Goal: Information Seeking & Learning: Find specific fact

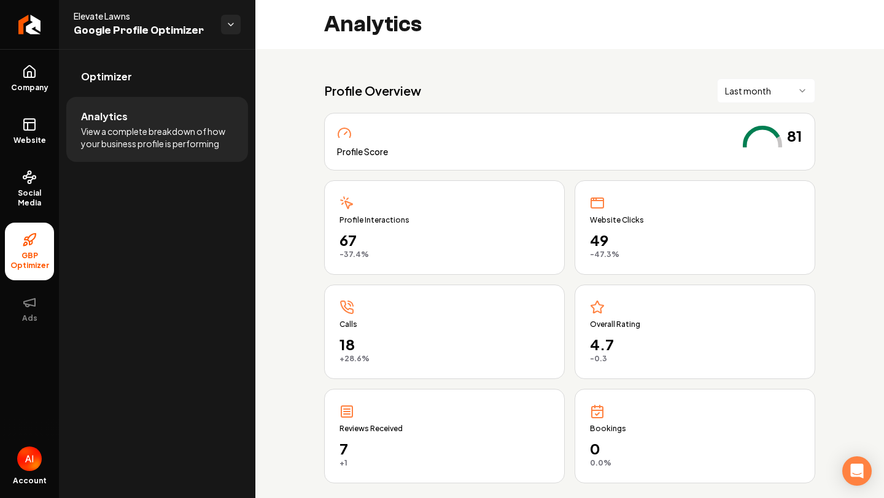
scroll to position [867, 0]
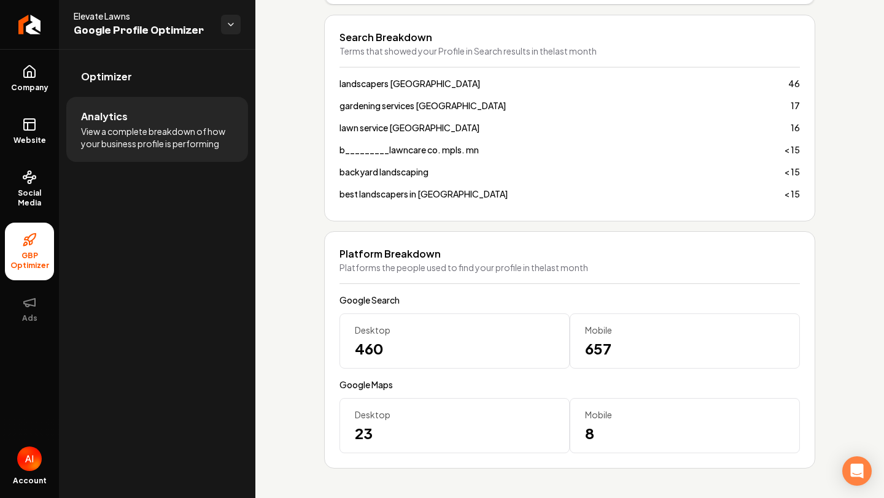
click at [169, 98] on li "Analytics View a complete breakdown of how your business profile is performing" at bounding box center [157, 129] width 182 height 65
click at [168, 87] on link "Optimizer" at bounding box center [157, 76] width 182 height 39
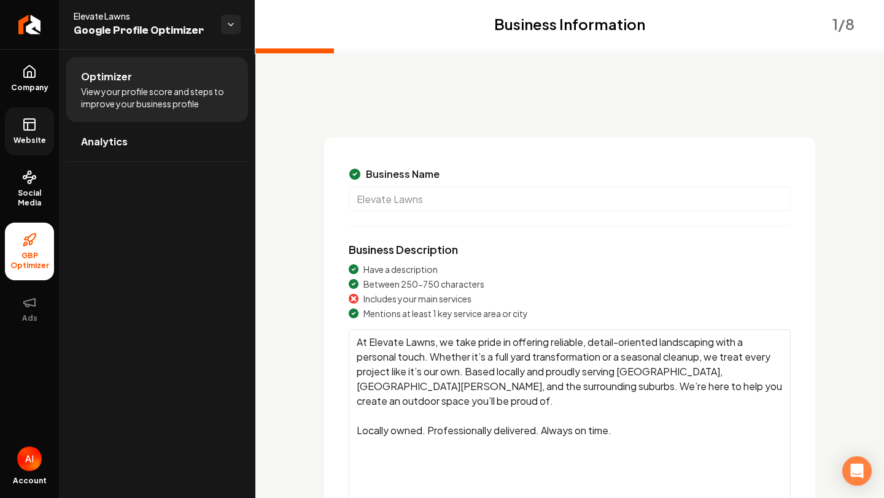
click at [34, 137] on span "Website" at bounding box center [30, 141] width 42 height 10
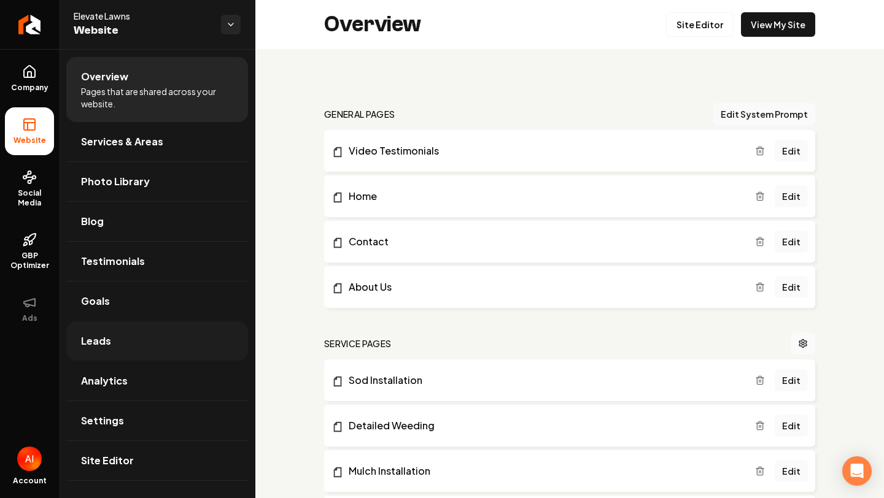
click at [110, 352] on link "Leads" at bounding box center [157, 341] width 182 height 39
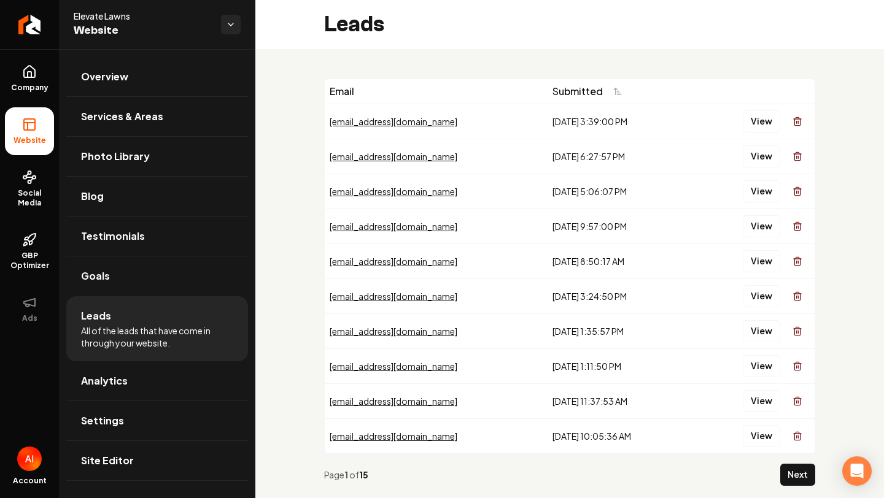
scroll to position [5, 0]
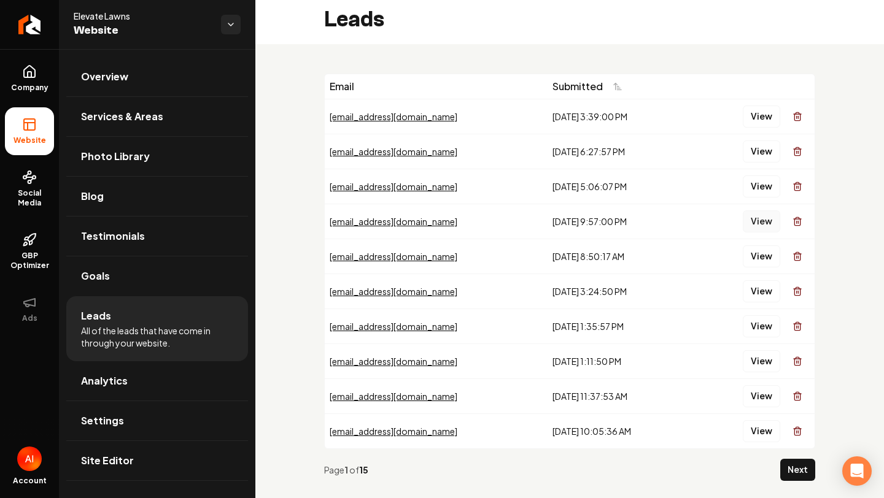
click at [763, 225] on button "View" at bounding box center [761, 222] width 37 height 22
click at [762, 243] on td "View" at bounding box center [753, 256] width 124 height 35
click at [762, 250] on button "View" at bounding box center [761, 257] width 37 height 22
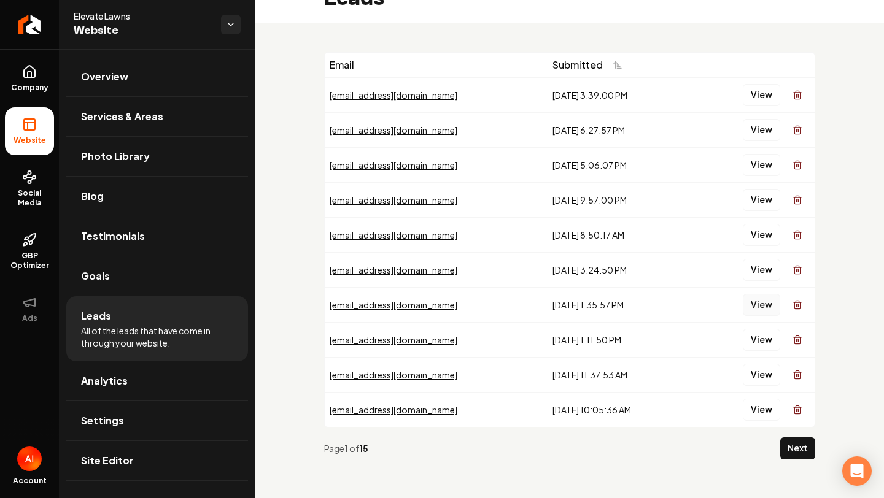
click at [761, 303] on button "View" at bounding box center [761, 305] width 37 height 22
click at [762, 339] on button "View" at bounding box center [761, 340] width 37 height 22
click at [762, 370] on button "View" at bounding box center [761, 375] width 37 height 22
click at [794, 448] on button "Next" at bounding box center [797, 449] width 35 height 22
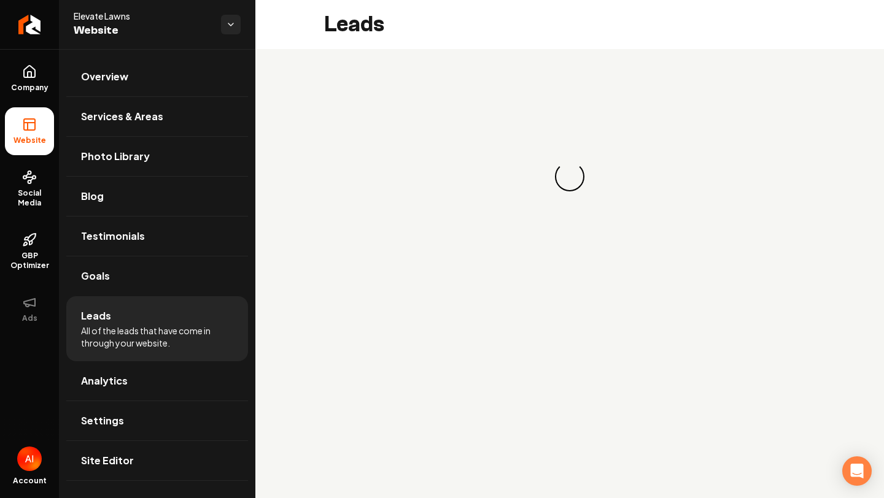
scroll to position [0, 0]
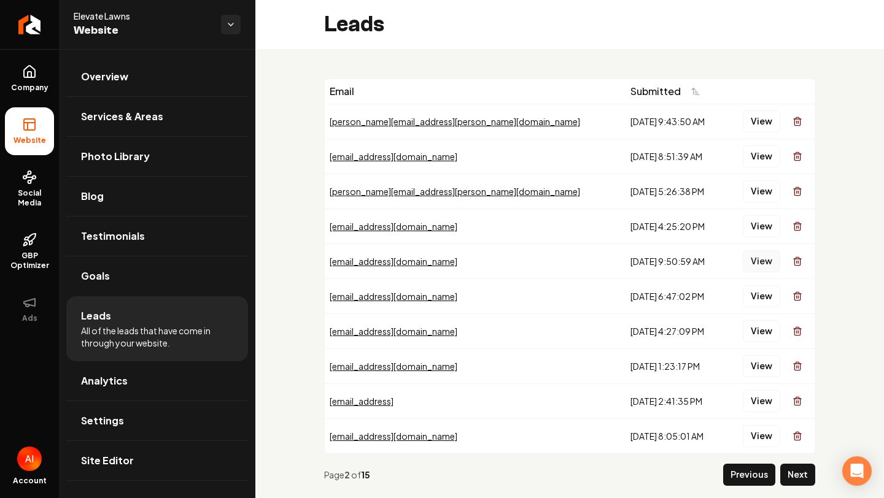
click at [761, 257] on button "View" at bounding box center [761, 261] width 37 height 22
click at [771, 329] on button "View" at bounding box center [761, 331] width 37 height 22
click at [775, 403] on button "View" at bounding box center [761, 401] width 37 height 22
click at [748, 435] on button "View" at bounding box center [761, 436] width 37 height 22
click at [804, 472] on button "Next" at bounding box center [797, 475] width 35 height 22
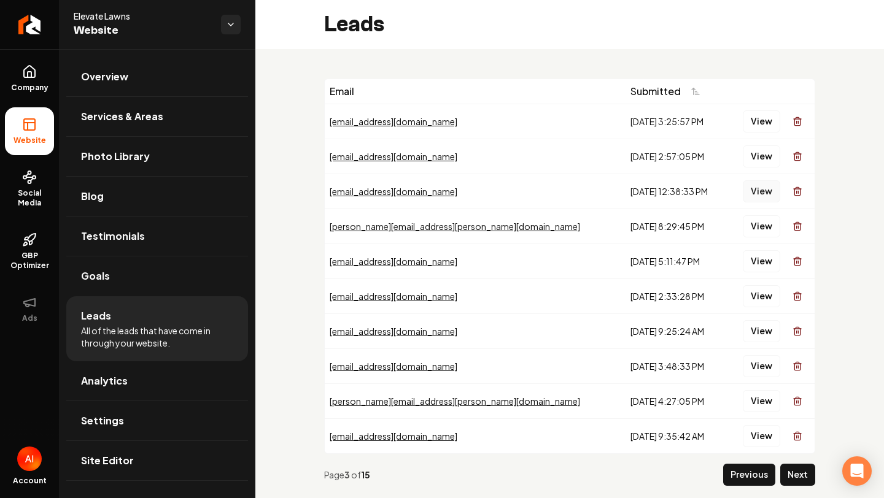
click at [762, 197] on button "View" at bounding box center [761, 191] width 37 height 22
click at [765, 268] on button "View" at bounding box center [761, 261] width 37 height 22
click at [765, 287] on button "View" at bounding box center [761, 296] width 37 height 22
click at [766, 325] on button "View" at bounding box center [761, 331] width 37 height 22
click at [765, 364] on button "View" at bounding box center [761, 366] width 37 height 22
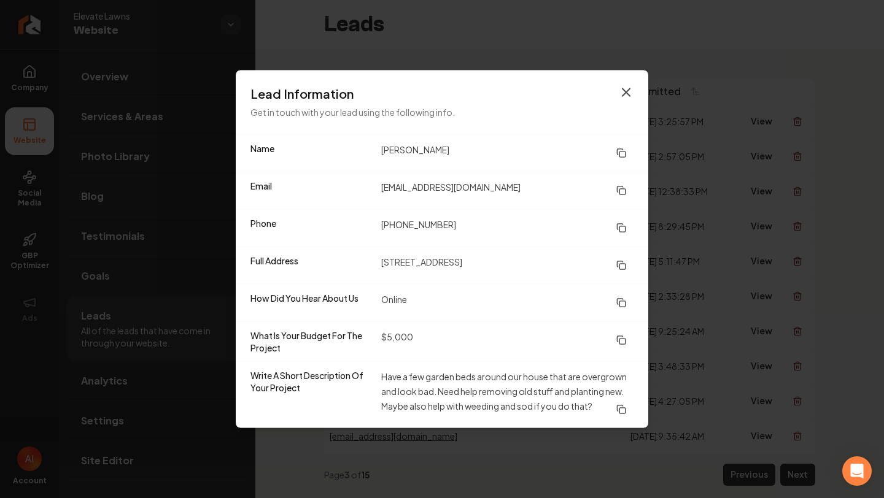
click at [624, 99] on icon "button" at bounding box center [626, 92] width 15 height 15
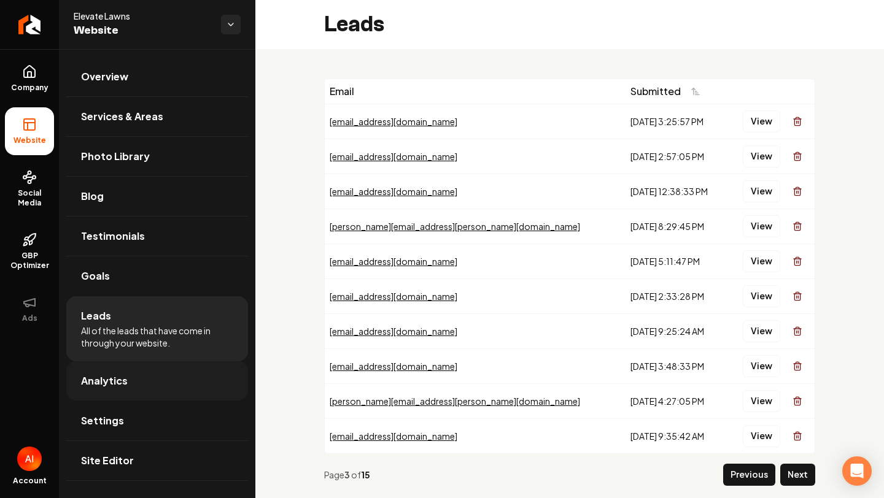
click at [137, 376] on link "Analytics" at bounding box center [157, 381] width 182 height 39
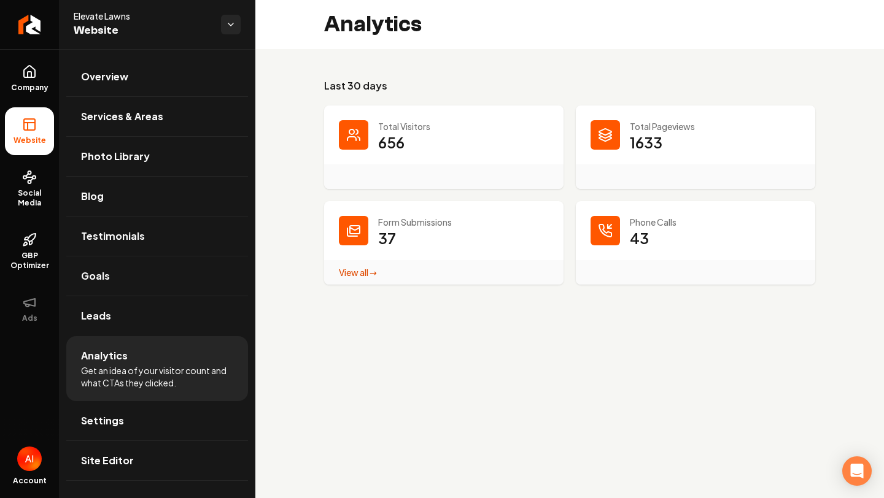
click at [339, 142] on div "Main content area" at bounding box center [353, 134] width 29 height 29
click at [375, 237] on div "Form Submissions 37 View all → Form Submissions stats" at bounding box center [443, 242] width 239 height 83
click at [124, 317] on link "Leads" at bounding box center [157, 315] width 182 height 39
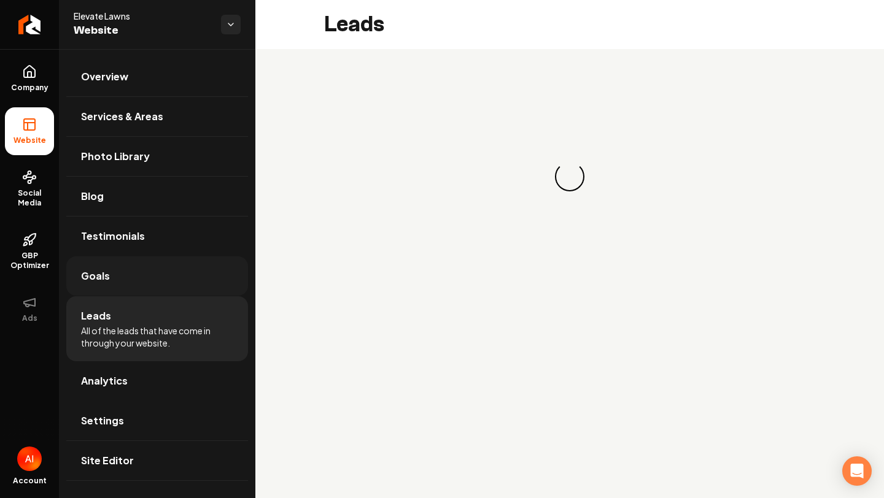
click at [136, 269] on link "Goals" at bounding box center [157, 276] width 182 height 39
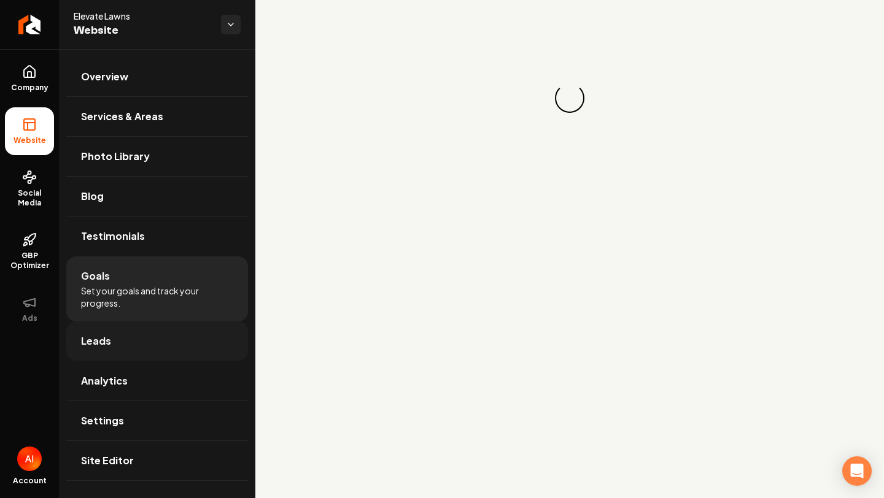
click at [128, 353] on link "Leads" at bounding box center [157, 341] width 182 height 39
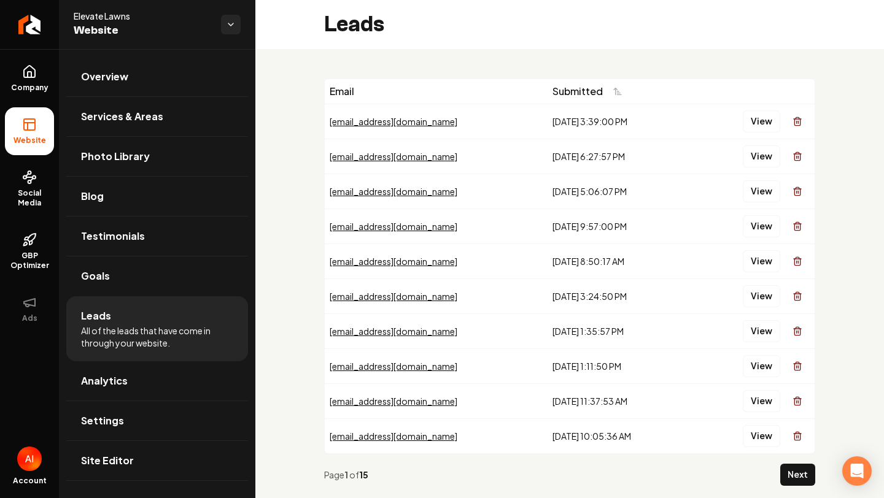
scroll to position [26, 0]
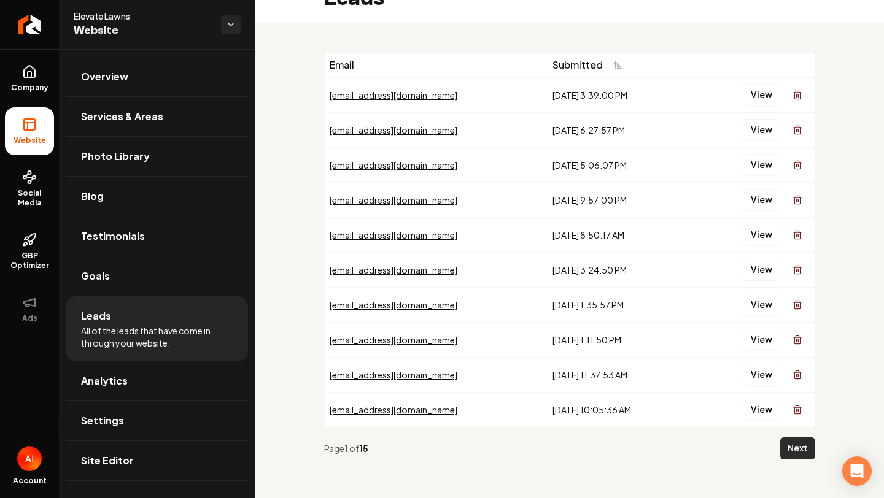
click at [785, 454] on button "Next" at bounding box center [797, 449] width 35 height 22
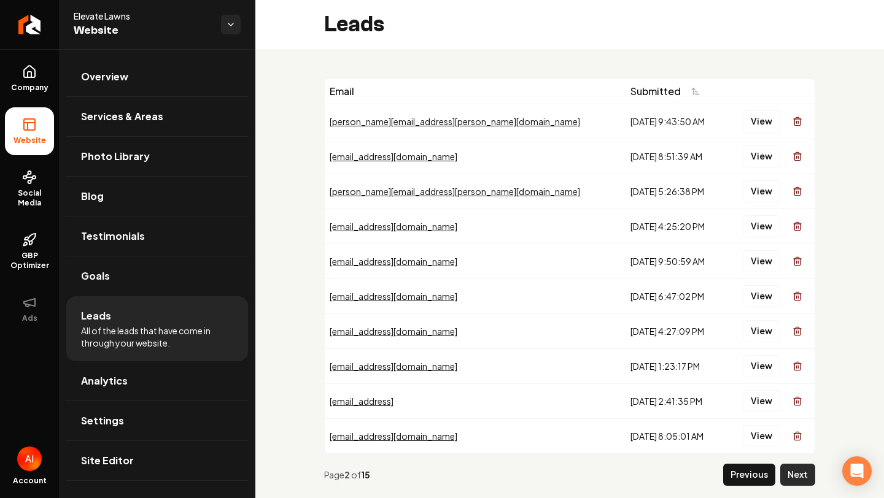
click at [794, 470] on button "Next" at bounding box center [797, 475] width 35 height 22
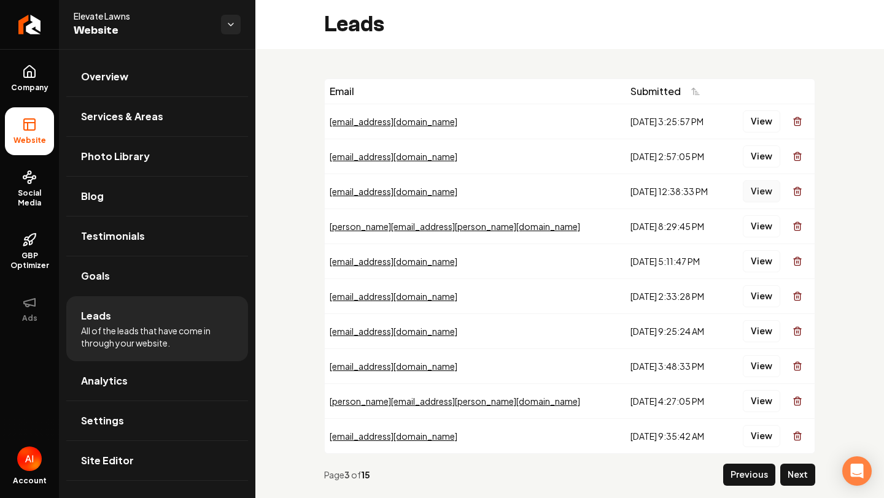
click at [765, 194] on button "View" at bounding box center [761, 191] width 37 height 22
click at [749, 225] on button "View" at bounding box center [761, 226] width 37 height 22
click at [761, 257] on button "View" at bounding box center [761, 261] width 37 height 22
click at [755, 293] on button "View" at bounding box center [761, 296] width 37 height 22
click at [761, 323] on button "View" at bounding box center [761, 331] width 37 height 22
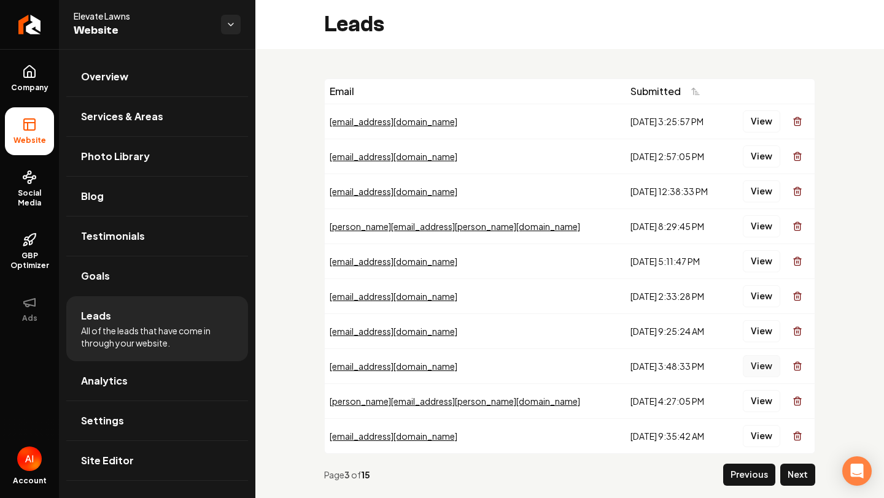
click at [761, 355] on button "View" at bounding box center [761, 366] width 37 height 22
click at [752, 396] on button "View" at bounding box center [761, 401] width 37 height 22
click at [750, 467] on button "Previous" at bounding box center [749, 475] width 52 height 22
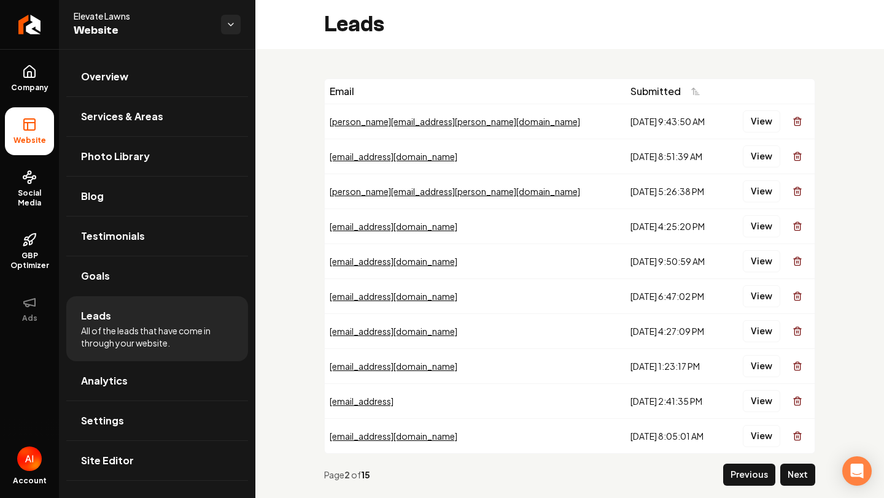
click at [750, 467] on button "Previous" at bounding box center [749, 475] width 52 height 22
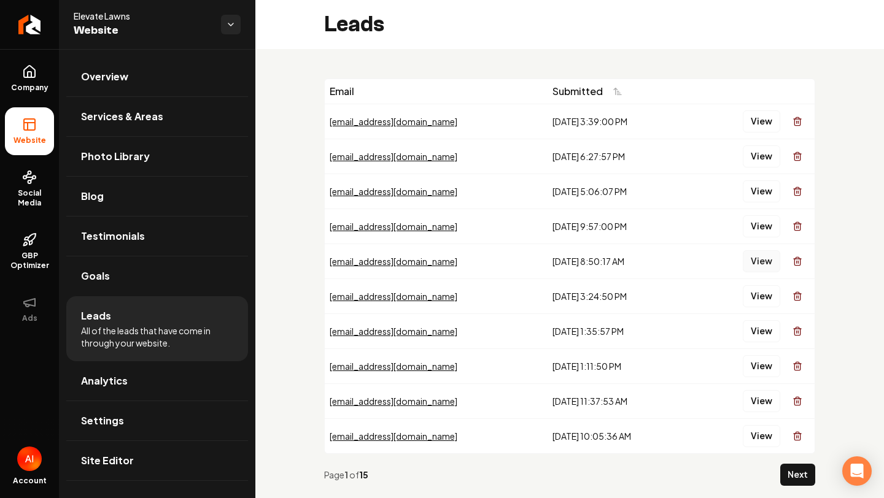
click at [768, 259] on button "View" at bounding box center [761, 261] width 37 height 22
click at [751, 300] on button "View" at bounding box center [761, 296] width 37 height 22
click at [775, 327] on button "View" at bounding box center [761, 331] width 37 height 22
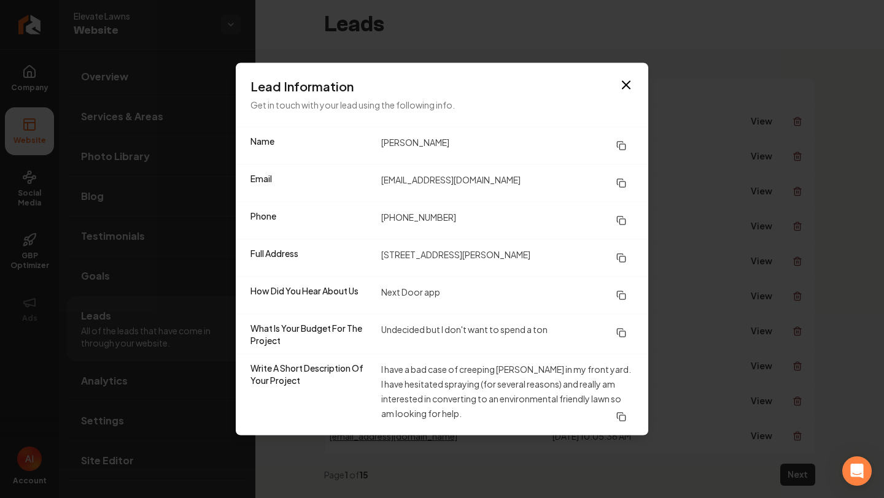
drag, startPoint x: 381, startPoint y: 257, endPoint x: 633, endPoint y: 255, distance: 252.3
click at [633, 256] on div "Full Address [STREET_ADDRESS][PERSON_NAME]" at bounding box center [442, 257] width 412 height 37
copy dd "[STREET_ADDRESS][PERSON_NAME]"
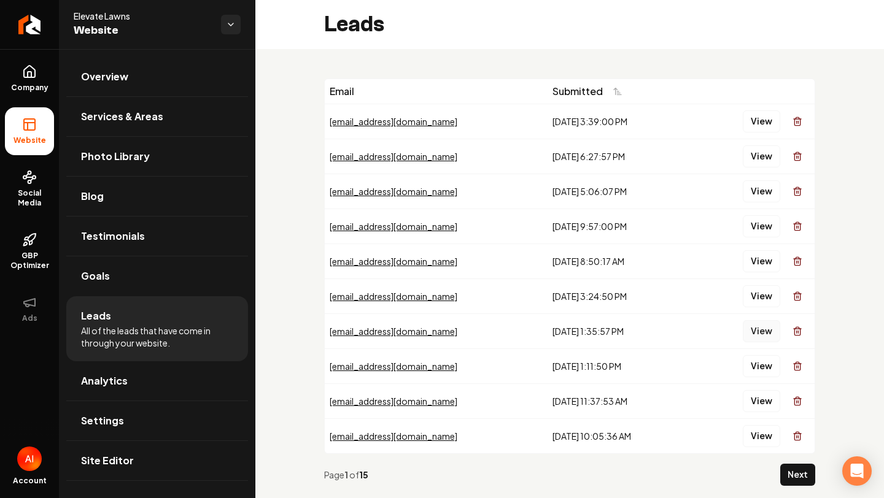
click at [745, 323] on button "View" at bounding box center [761, 331] width 37 height 22
click at [757, 368] on button "View" at bounding box center [761, 366] width 37 height 22
click at [754, 340] on button "View" at bounding box center [761, 331] width 37 height 22
click at [747, 295] on button "View" at bounding box center [761, 296] width 37 height 22
click at [766, 352] on td "View" at bounding box center [753, 366] width 124 height 35
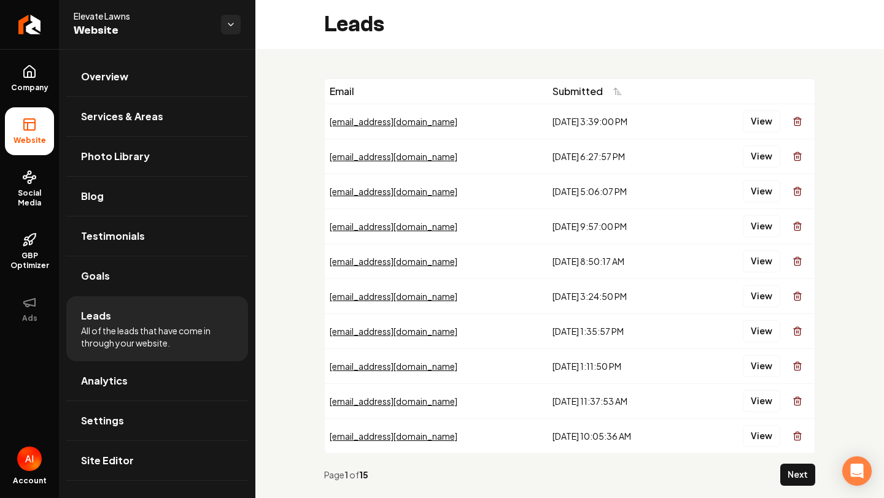
click at [766, 354] on div "View" at bounding box center [752, 366] width 114 height 25
click at [766, 360] on button "View" at bounding box center [761, 366] width 37 height 22
click at [762, 347] on td "View" at bounding box center [753, 331] width 124 height 35
click at [762, 343] on div "View" at bounding box center [752, 331] width 114 height 25
click at [762, 333] on button "View" at bounding box center [761, 331] width 37 height 22
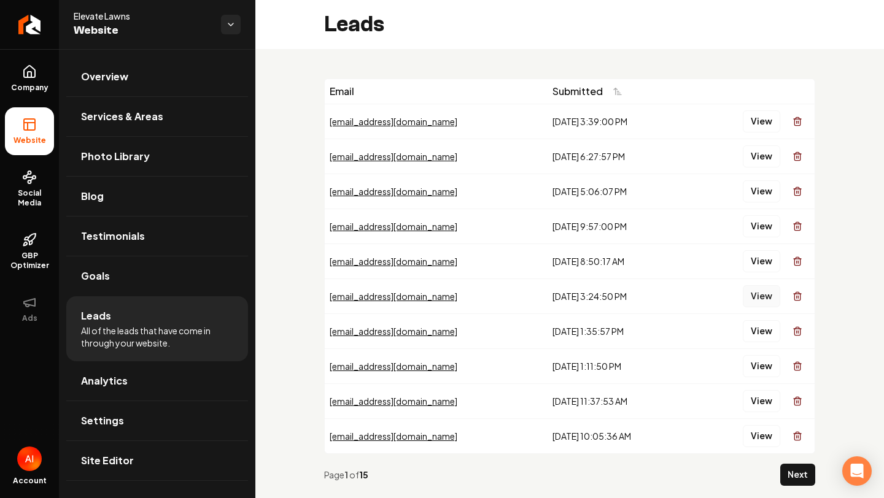
click at [762, 298] on button "View" at bounding box center [761, 296] width 37 height 22
click at [754, 256] on button "View" at bounding box center [761, 261] width 37 height 22
click at [755, 225] on button "View" at bounding box center [761, 226] width 37 height 22
click at [761, 257] on button "View" at bounding box center [761, 261] width 37 height 22
